Goal: Information Seeking & Learning: Learn about a topic

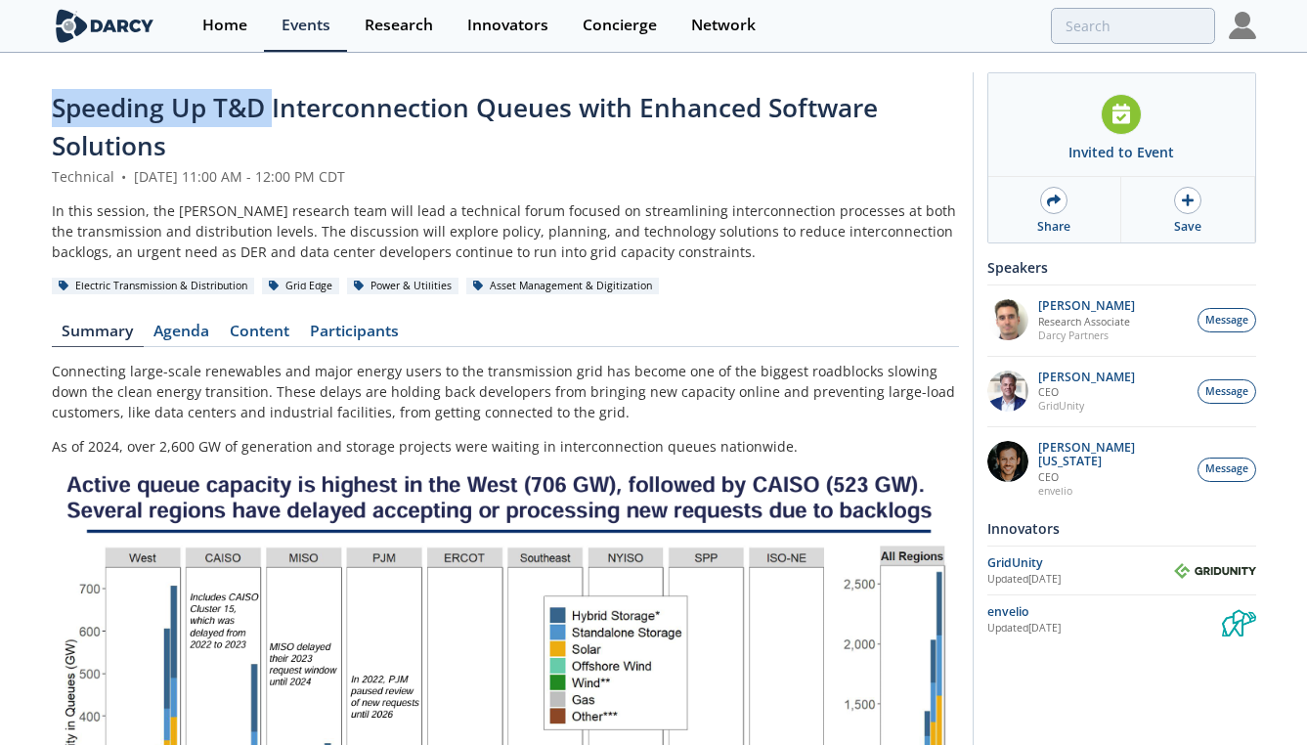
drag, startPoint x: 45, startPoint y: 108, endPoint x: 275, endPoint y: 110, distance: 229.7
copy span "Speeding Up T&D"
click at [258, 337] on link "Content" at bounding box center [260, 335] width 80 height 23
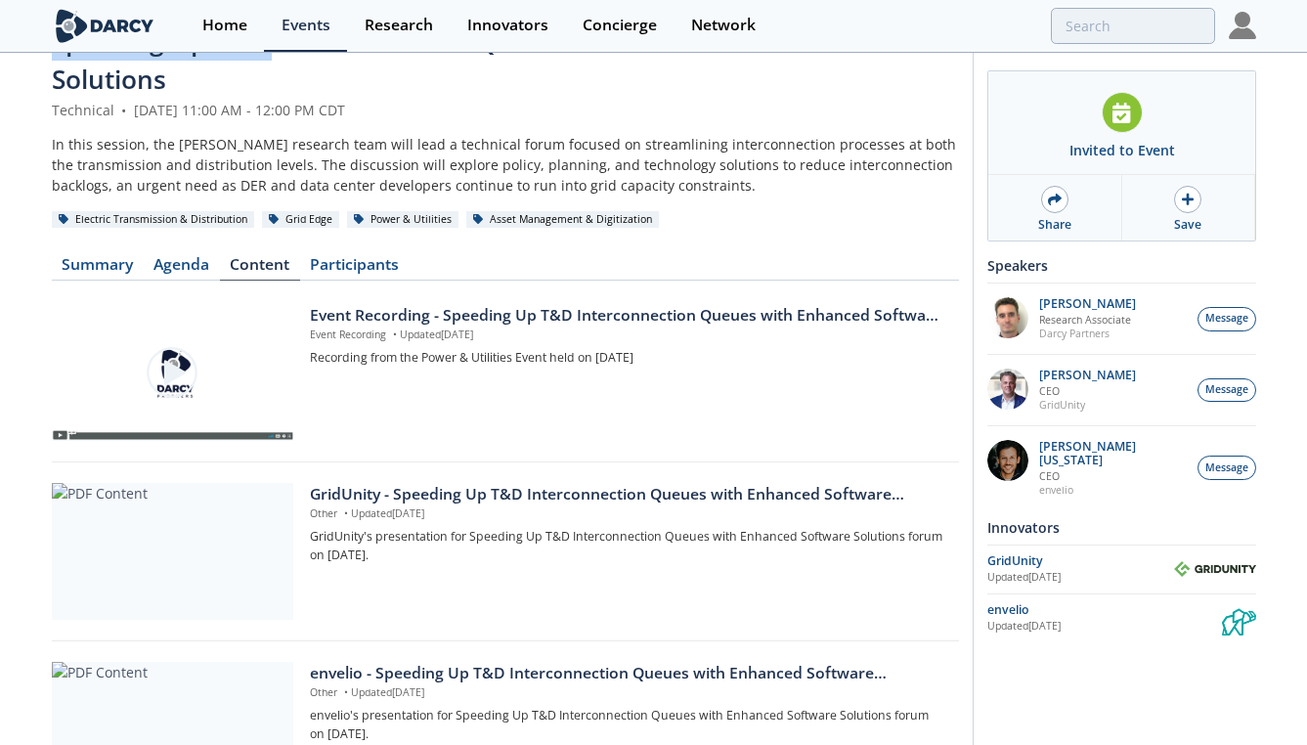
scroll to position [163, 0]
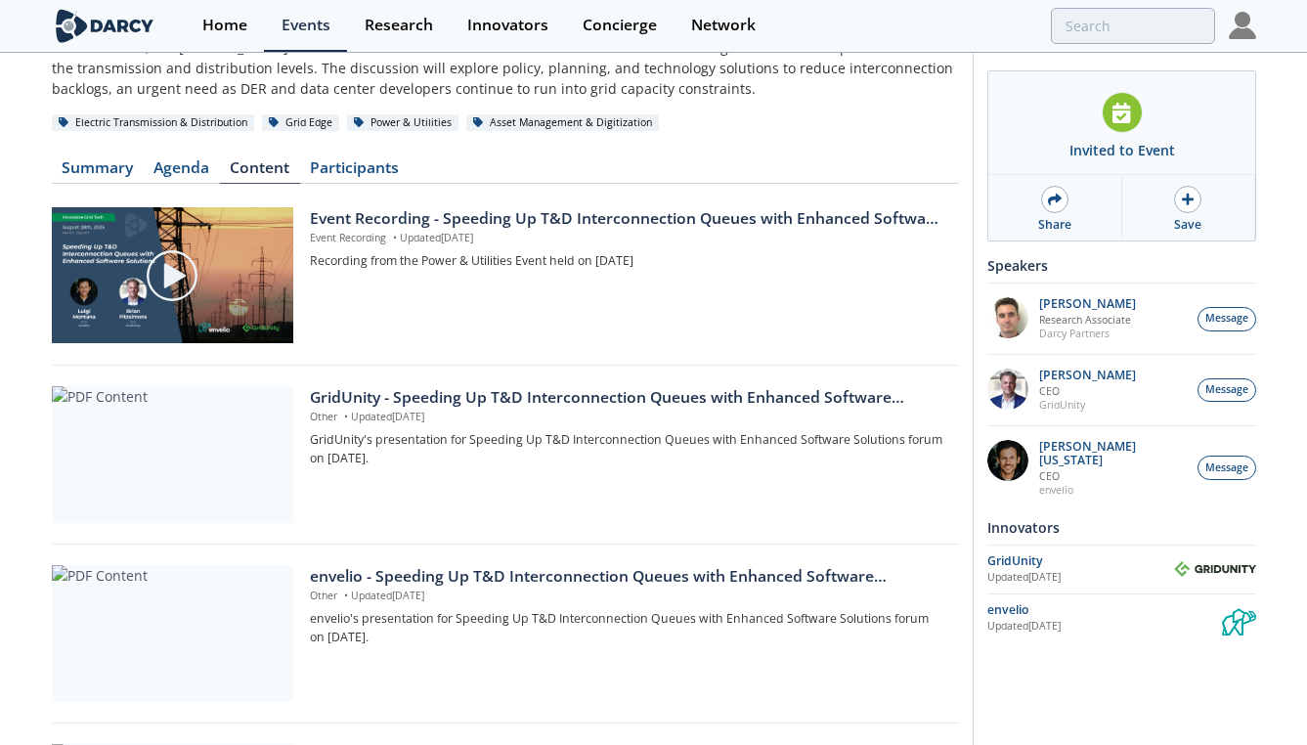
click at [974, 81] on div "Invited to Event Share Save Please check your calendar for the event invite. A …" at bounding box center [1114, 665] width 283 height 1512
drag, startPoint x: 411, startPoint y: 215, endPoint x: 401, endPoint y: 217, distance: 10.0
click at [411, 215] on div "Event Recording - Speeding Up T&D Interconnection Queues with Enhanced Software…" at bounding box center [627, 218] width 634 height 23
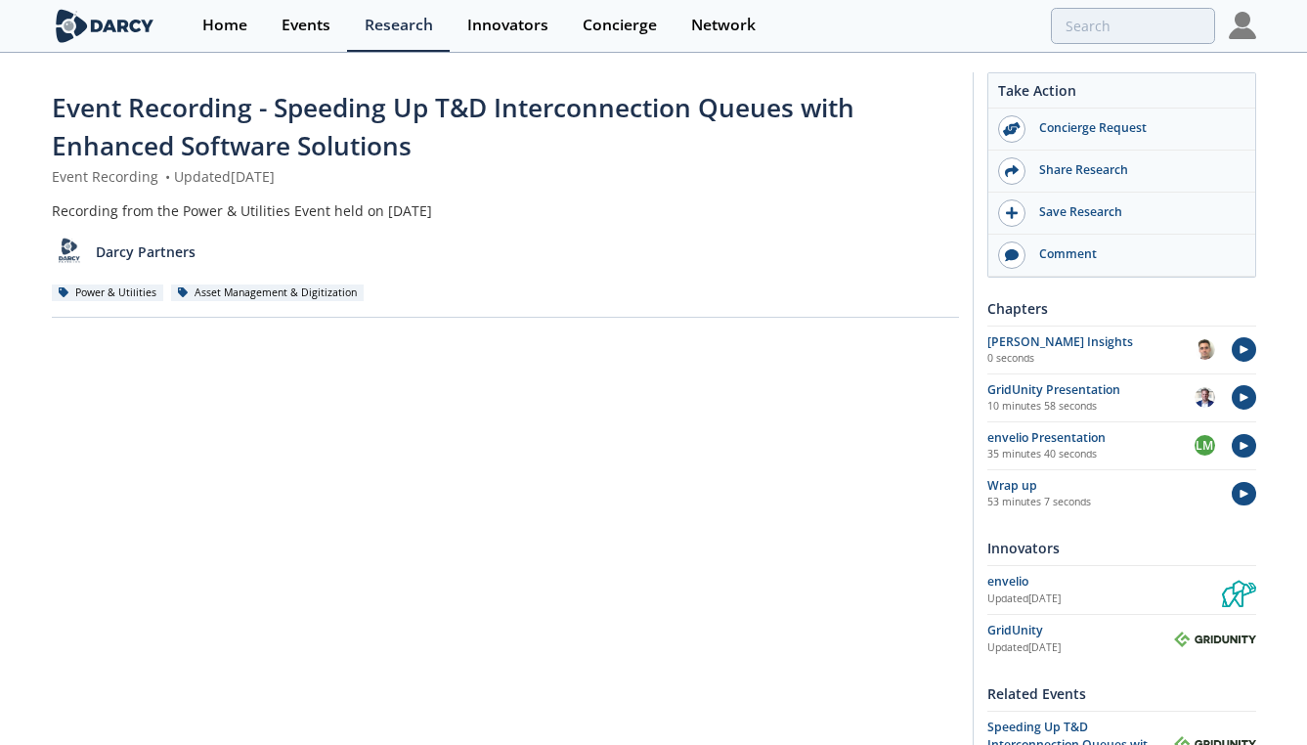
click at [935, 251] on div "Darcy Partners" at bounding box center [505, 245] width 907 height 48
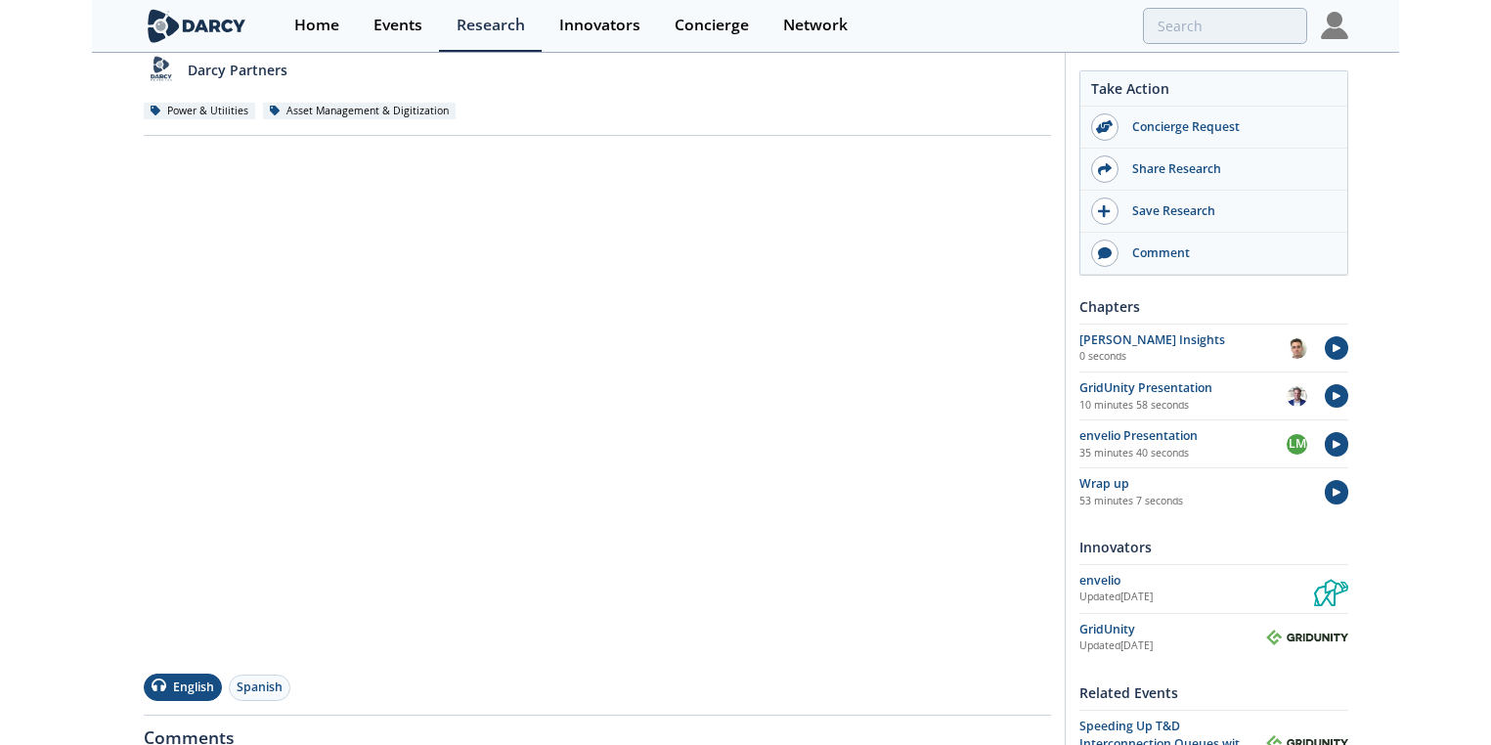
scroll to position [174, 0]
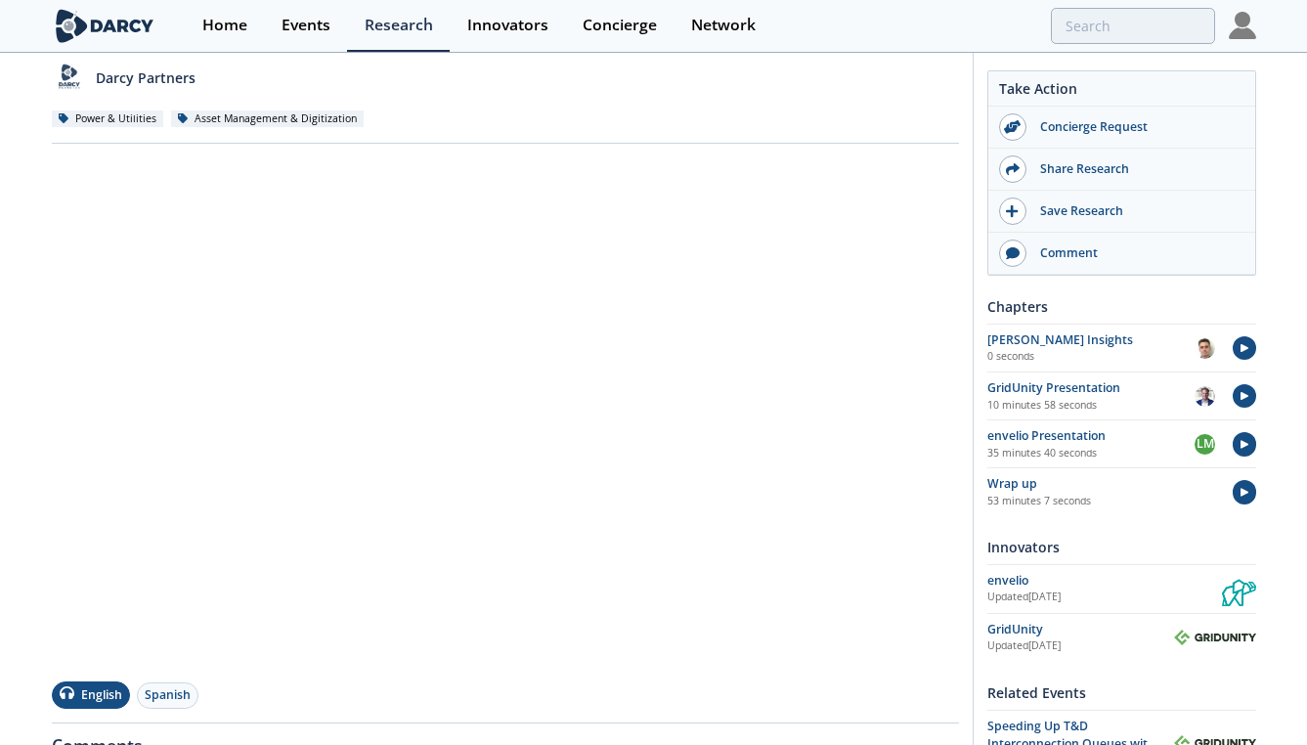
click at [664, 686] on div "English Spanish" at bounding box center [505, 688] width 907 height 41
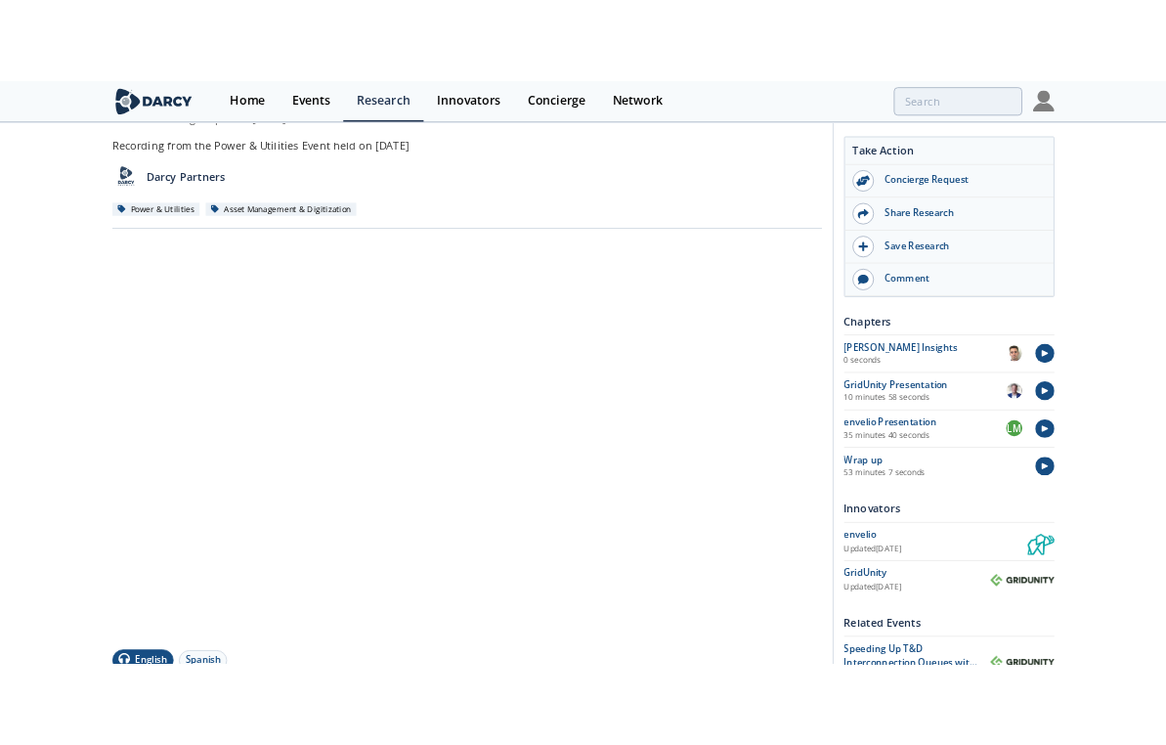
scroll to position [292, 0]
